Goal: Information Seeking & Learning: Learn about a topic

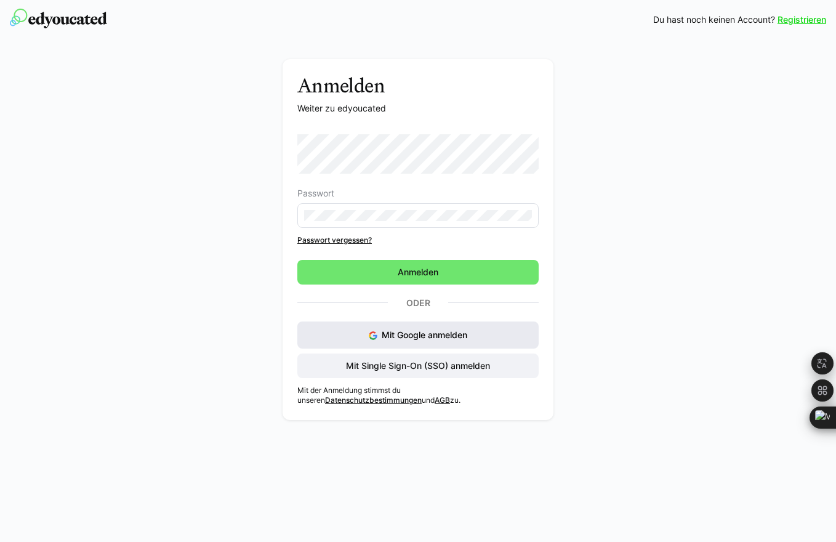
click at [409, 337] on span "Mit Google anmelden" at bounding box center [425, 334] width 86 height 10
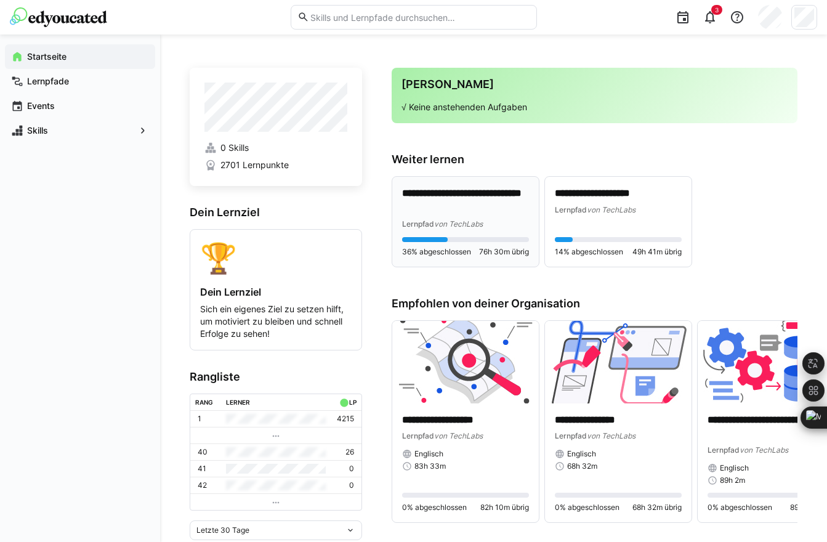
click at [454, 206] on p "**********" at bounding box center [465, 200] width 127 height 28
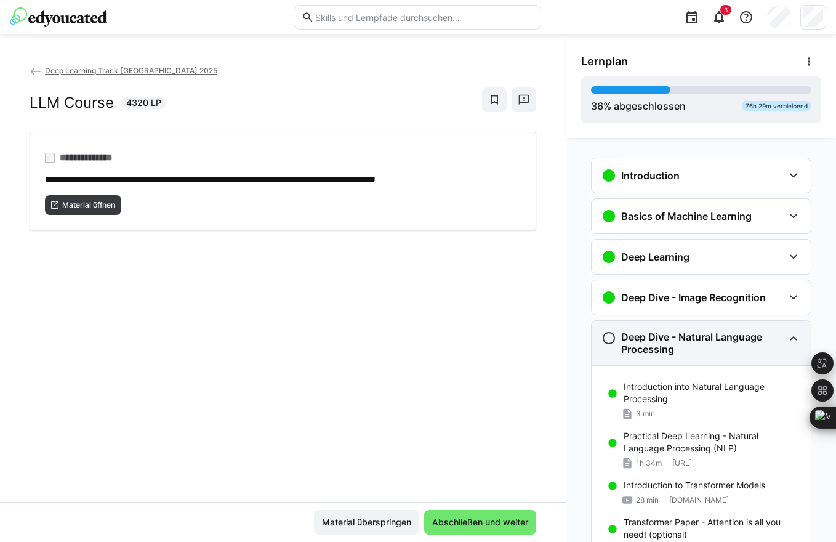
click at [786, 339] on eds-icon at bounding box center [793, 337] width 15 height 15
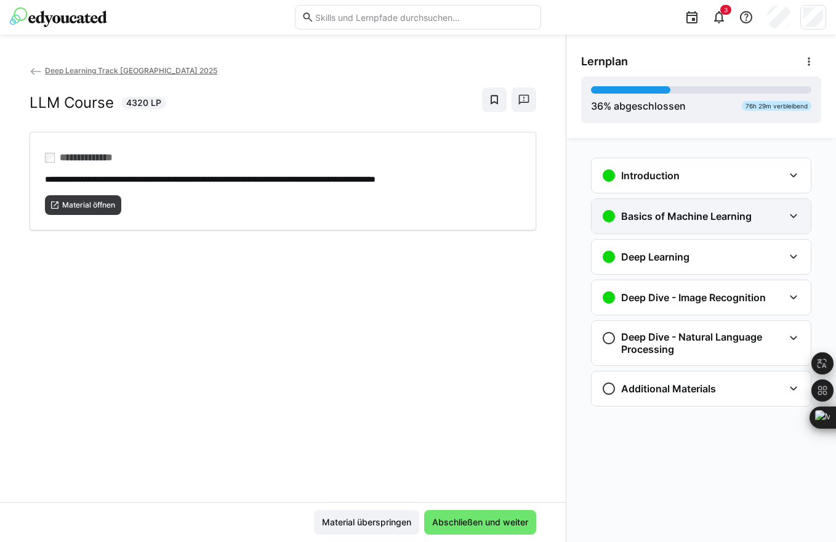
click at [776, 217] on div "Basics of Machine Learning" at bounding box center [692, 216] width 182 height 15
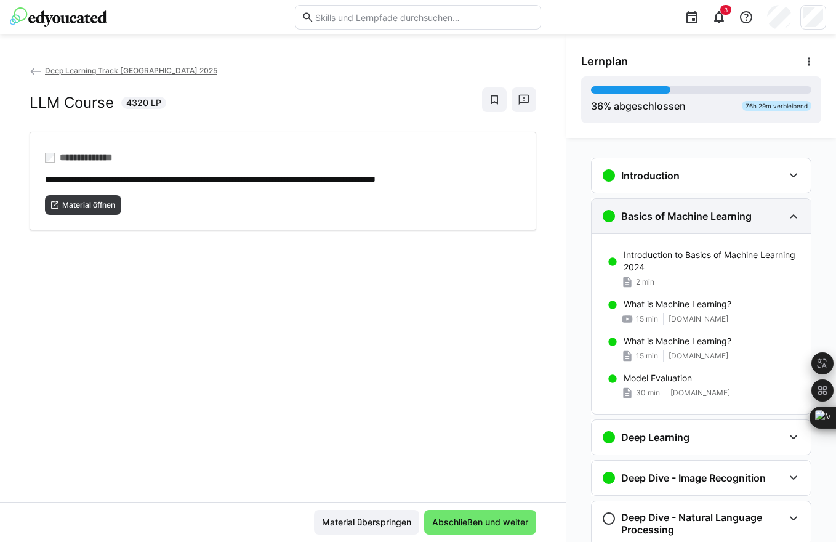
click at [775, 217] on div "Basics of Machine Learning" at bounding box center [692, 216] width 182 height 15
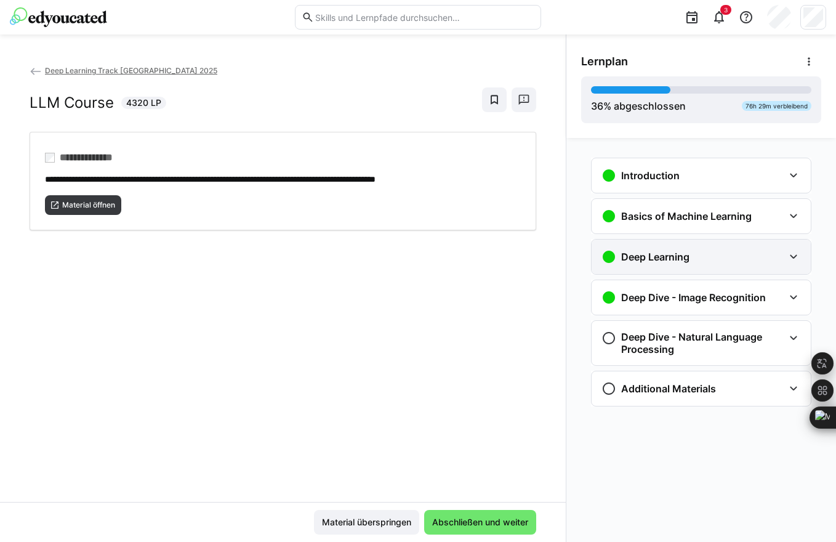
click at [795, 263] on eds-icon at bounding box center [793, 256] width 15 height 15
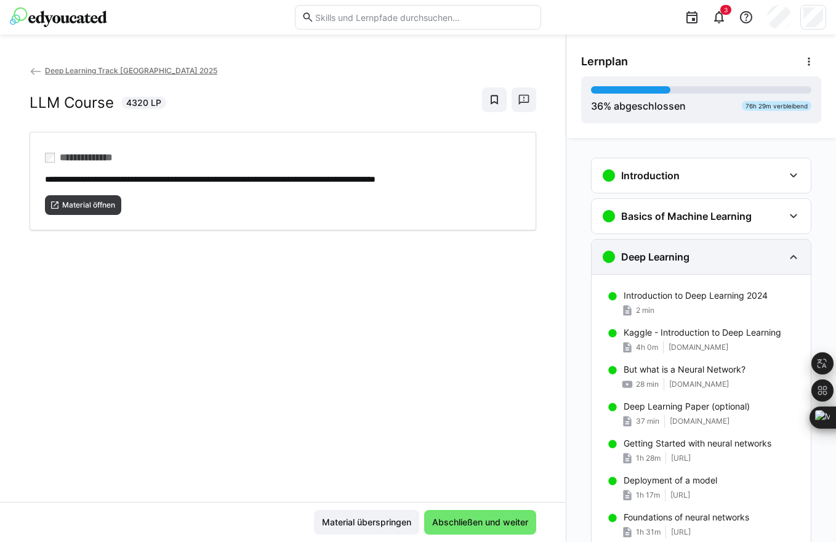
click at [791, 260] on eds-icon at bounding box center [793, 256] width 15 height 15
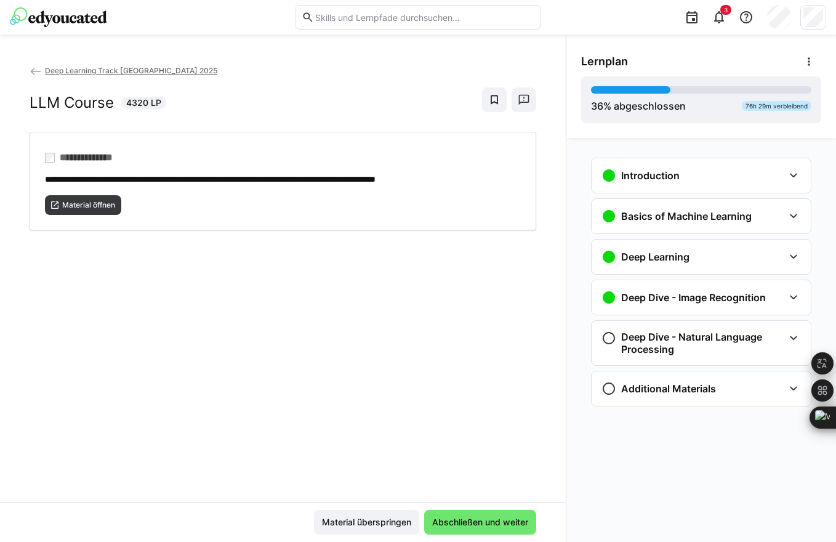
click at [38, 69] on eds-icon at bounding box center [36, 71] width 12 height 12
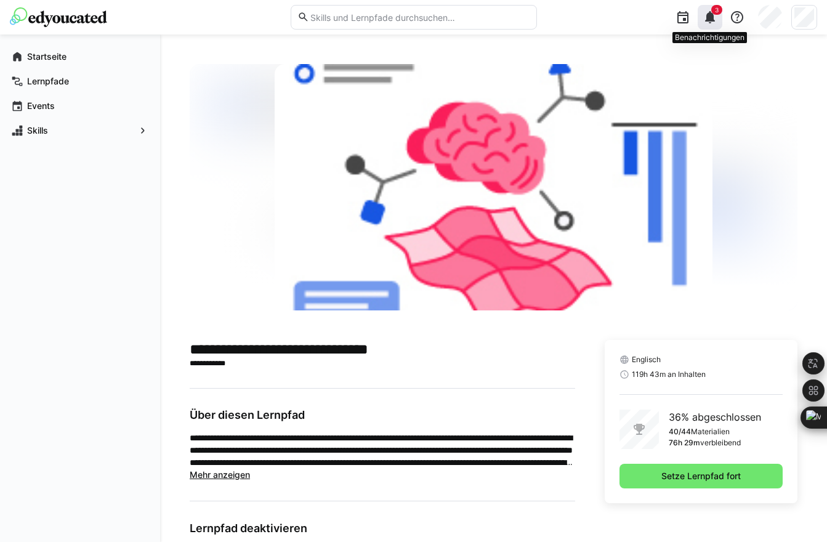
click at [715, 11] on span "3" at bounding box center [717, 9] width 4 height 7
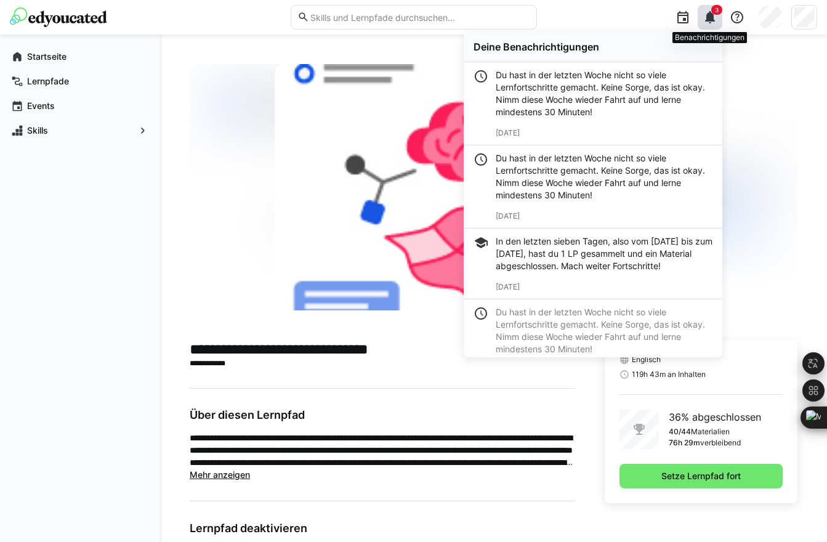
click at [715, 11] on span "3" at bounding box center [717, 9] width 4 height 7
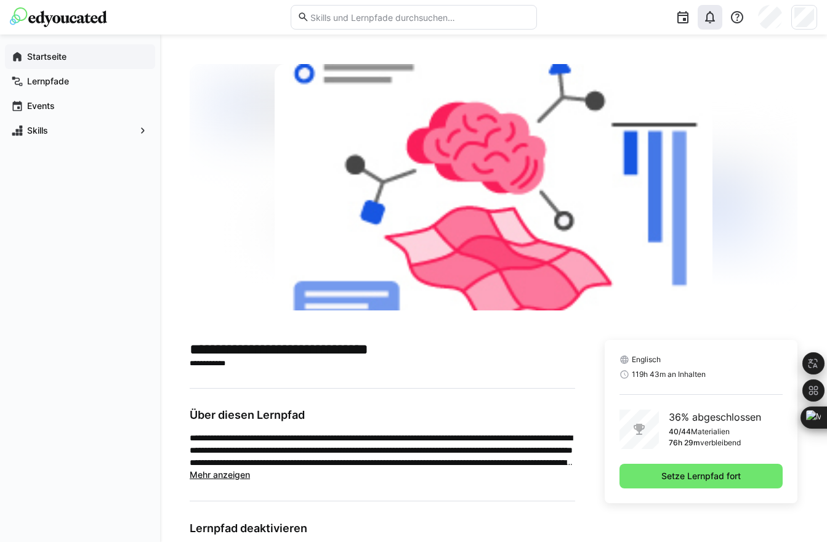
click at [0, 0] on app-navigation-label "Startseite" at bounding box center [0, 0] width 0 height 0
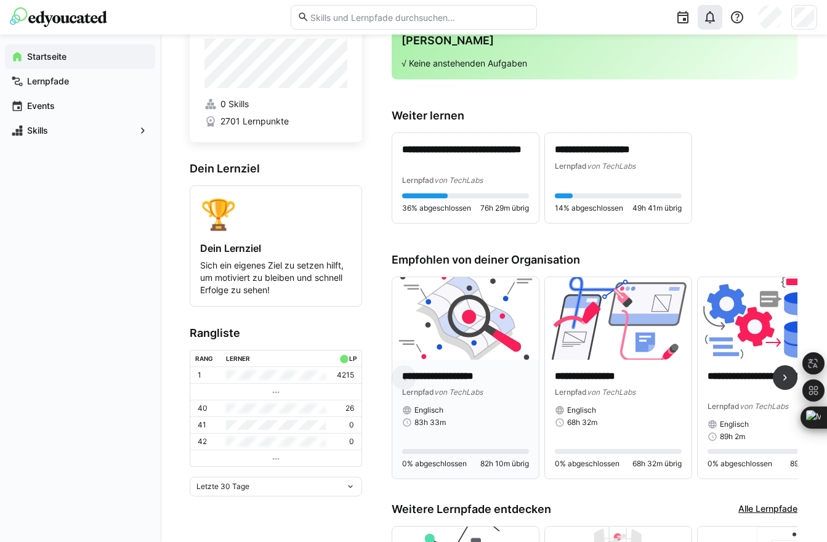
scroll to position [57, 0]
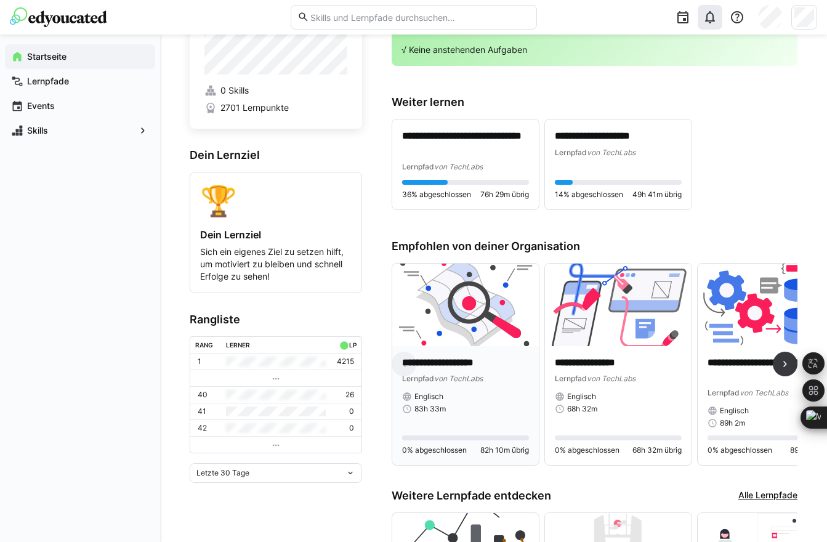
click at [492, 346] on div "**********" at bounding box center [465, 405] width 146 height 119
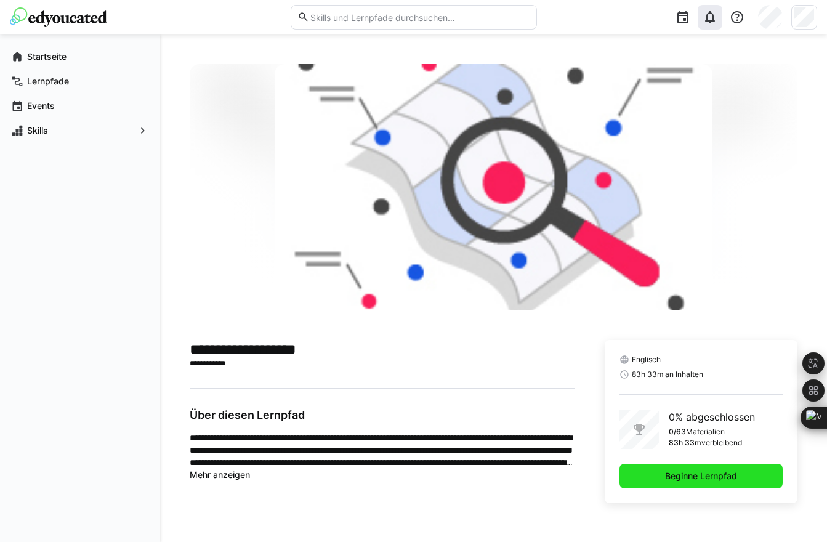
click at [664, 477] on span "Beginne Lernpfad" at bounding box center [701, 476] width 76 height 12
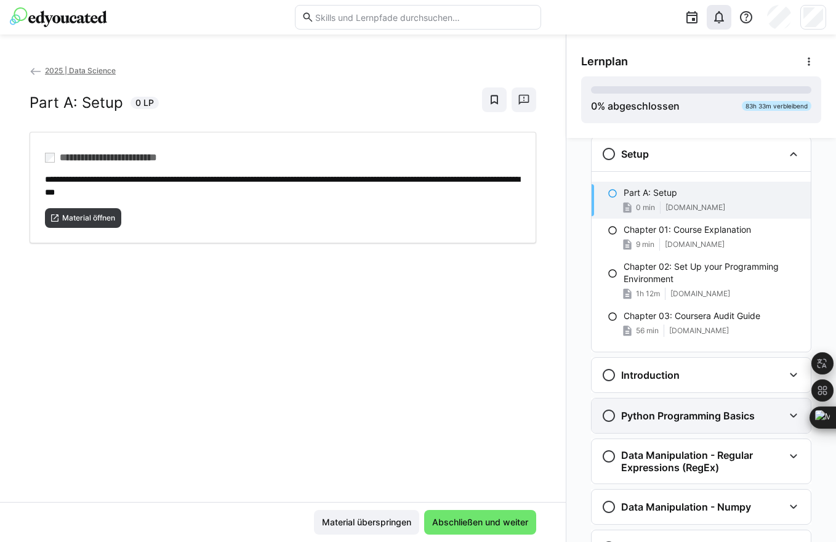
scroll to position [22, 0]
click at [654, 415] on h3 "Python Programming Basics" at bounding box center [688, 415] width 134 height 12
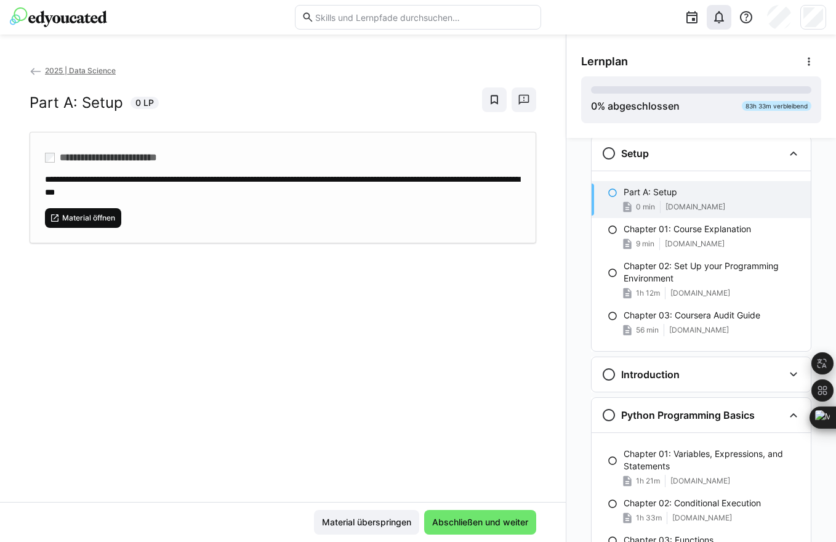
click at [86, 217] on span "Material öffnen" at bounding box center [88, 218] width 55 height 10
